Goal: Task Accomplishment & Management: Use online tool/utility

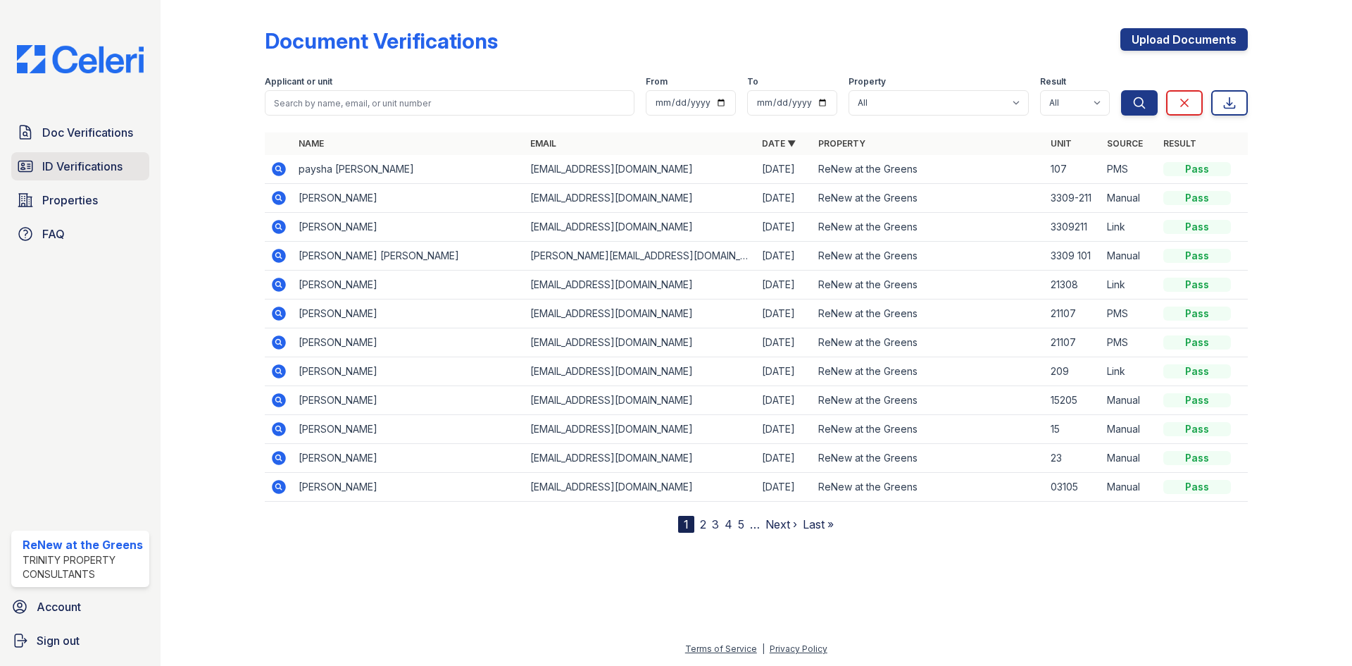
click at [123, 162] on span "ID Verifications" at bounding box center [82, 166] width 80 height 17
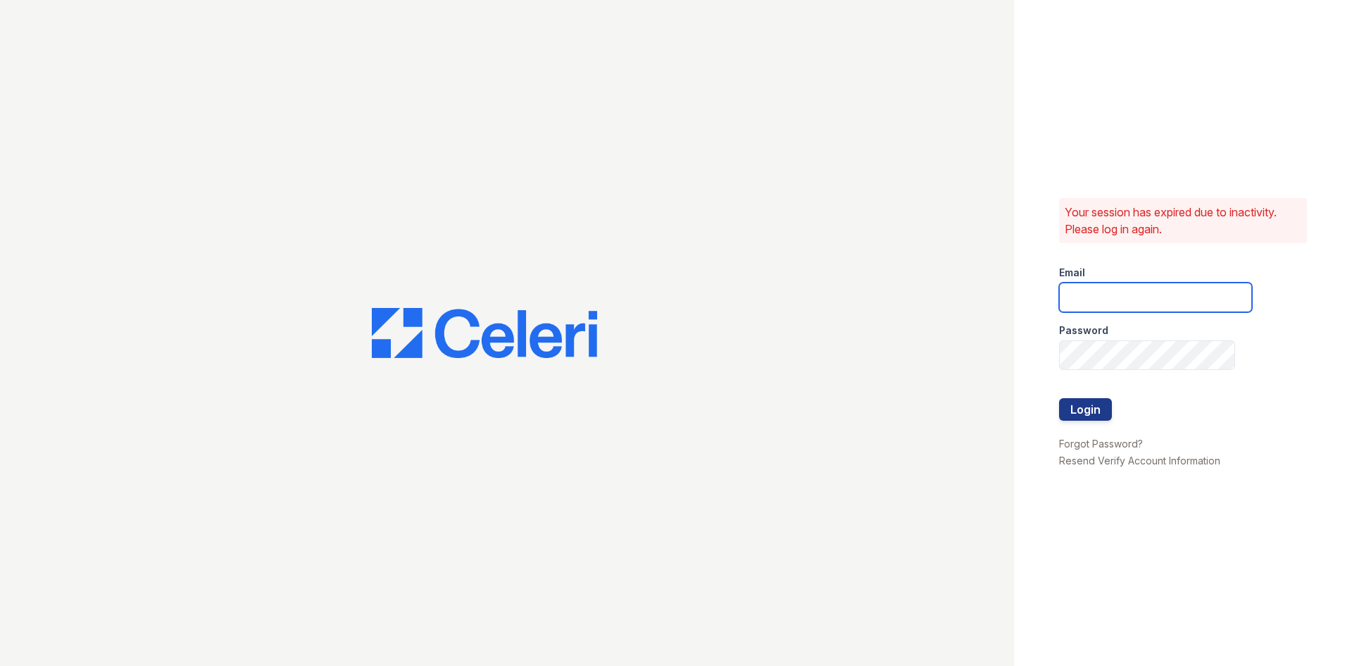
click at [1079, 299] on input "email" at bounding box center [1155, 297] width 193 height 30
type input "[EMAIL_ADDRESS][DOMAIN_NAME]"
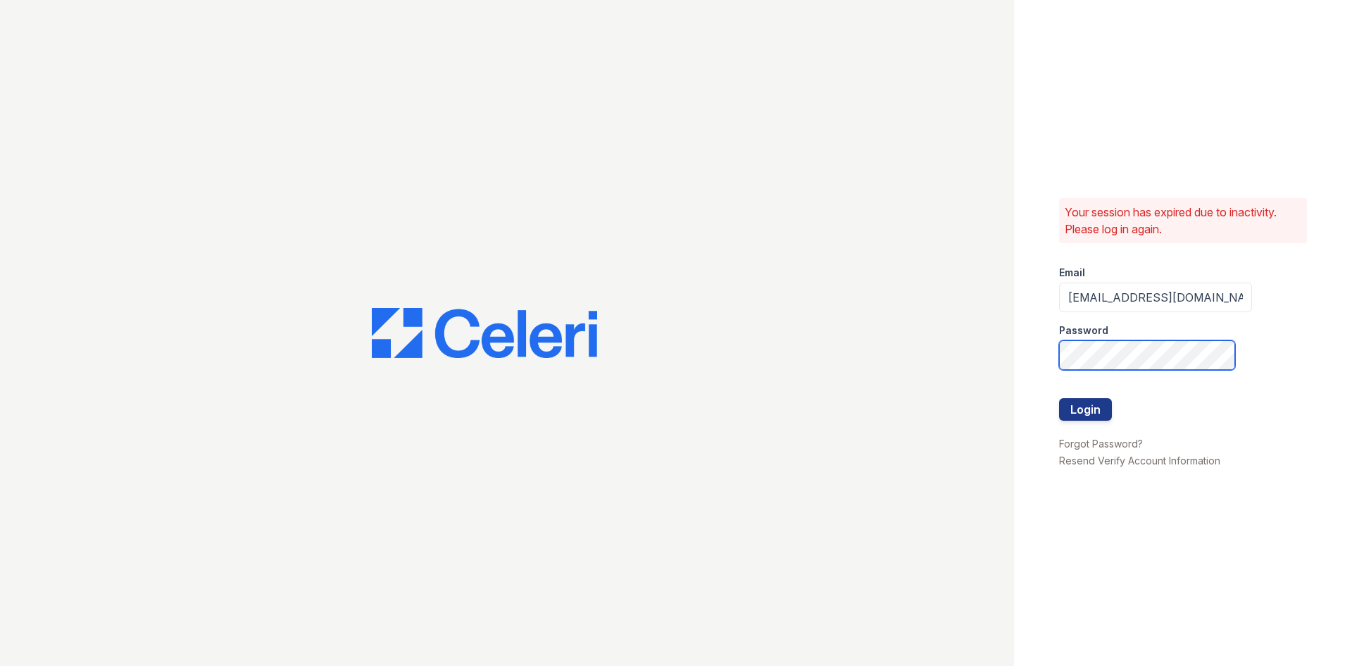
click at [1059, 398] on button "Login" at bounding box center [1085, 409] width 53 height 23
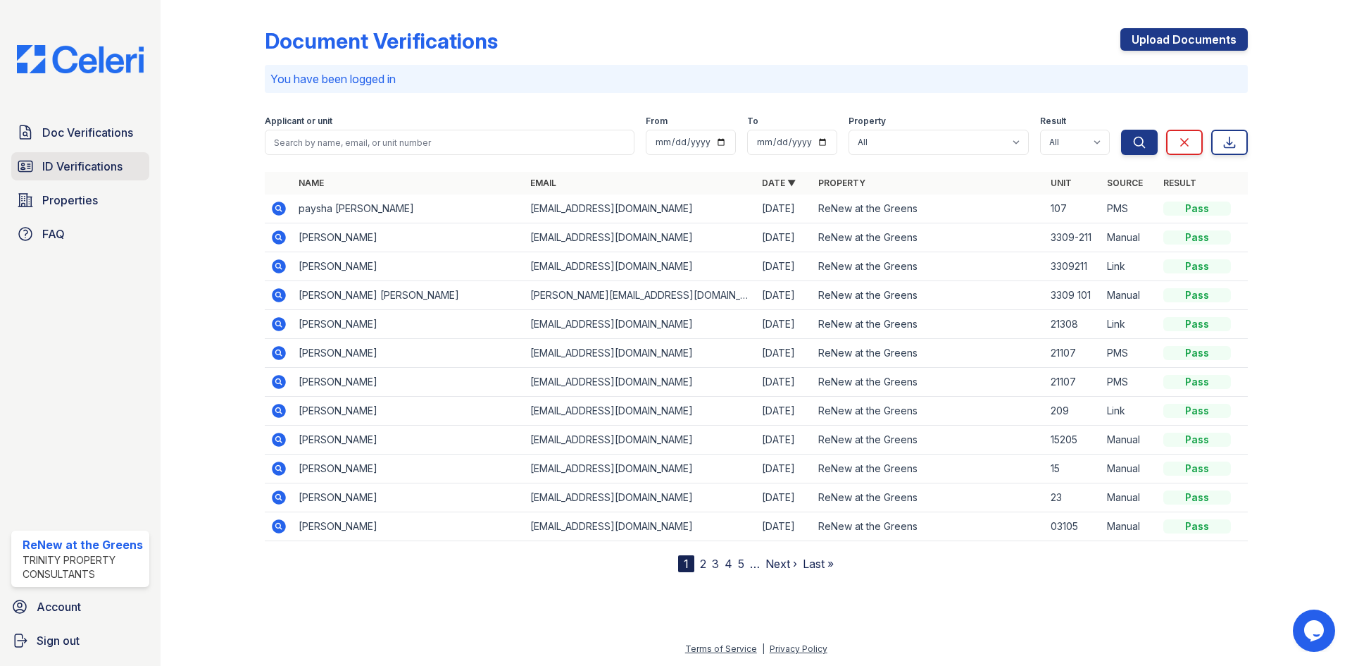
click at [112, 168] on span "ID Verifications" at bounding box center [82, 166] width 80 height 17
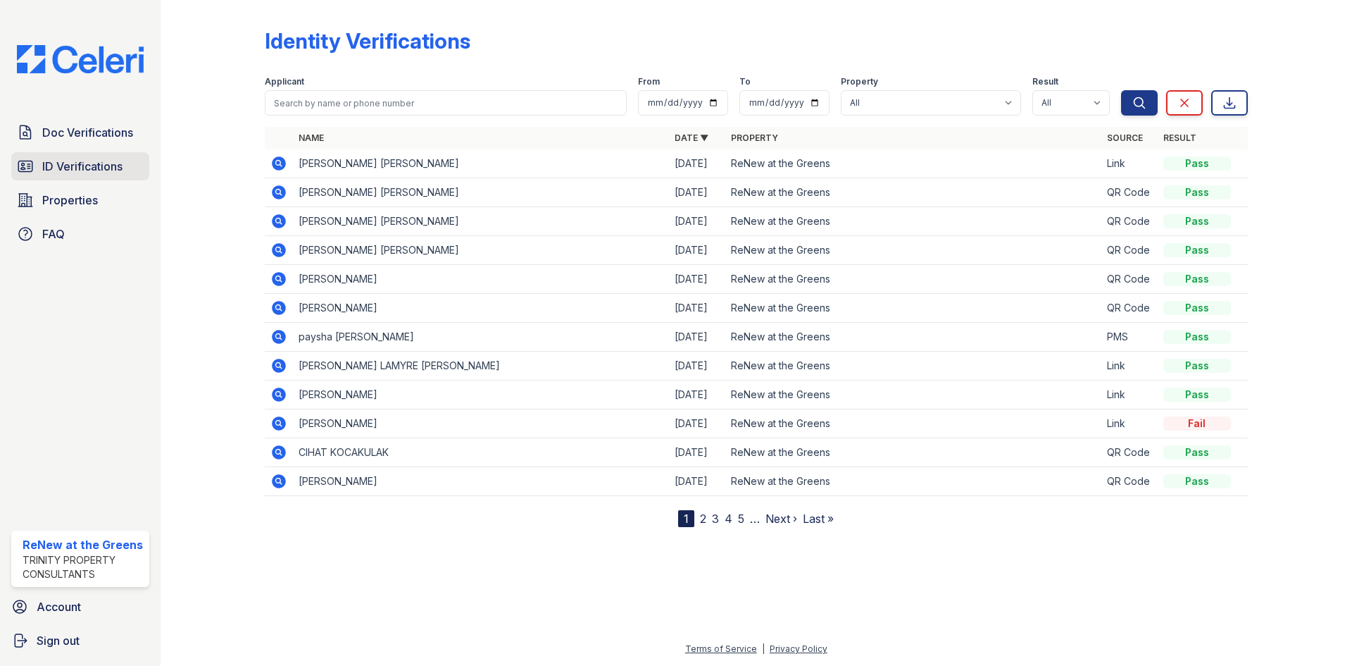
click at [125, 169] on link "ID Verifications" at bounding box center [80, 166] width 138 height 28
click at [108, 168] on span "ID Verifications" at bounding box center [82, 166] width 80 height 17
